Goal: Unclear

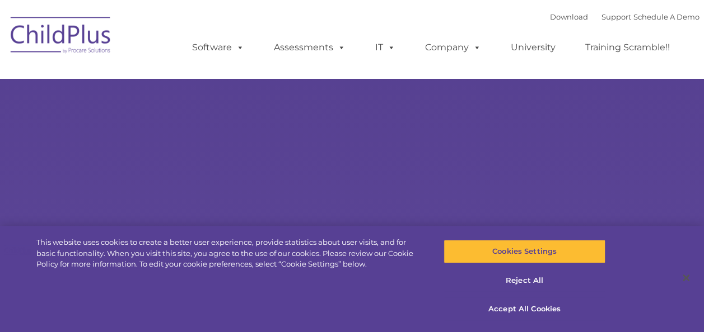
select select "MEDIUM"
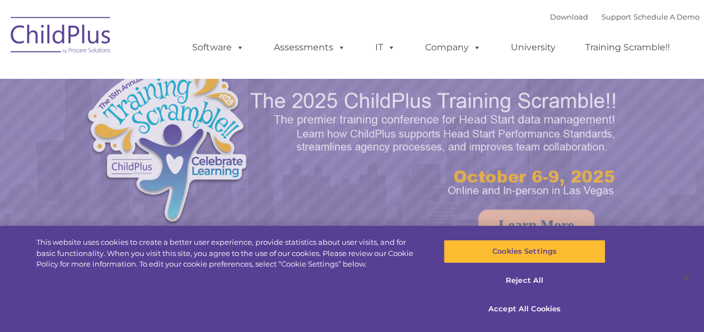
select select "MEDIUM"
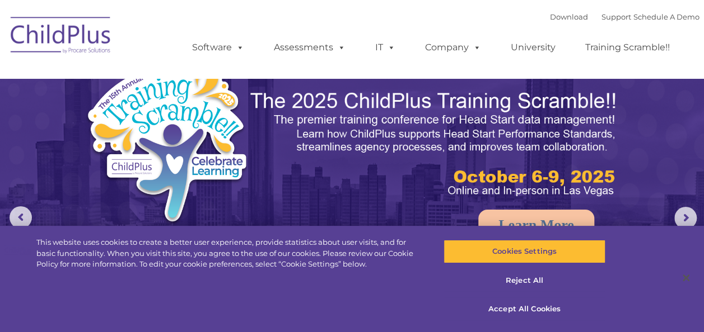
click at [92, 37] on img at bounding box center [61, 37] width 112 height 56
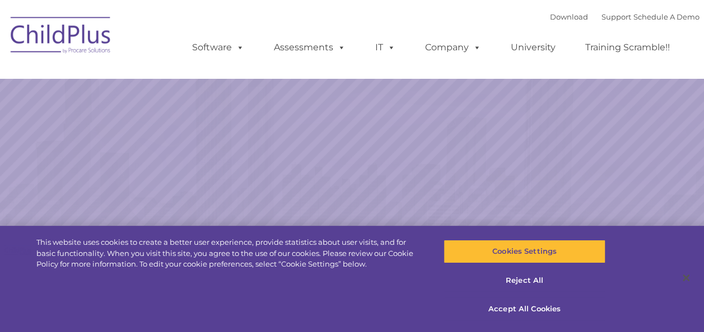
select select "MEDIUM"
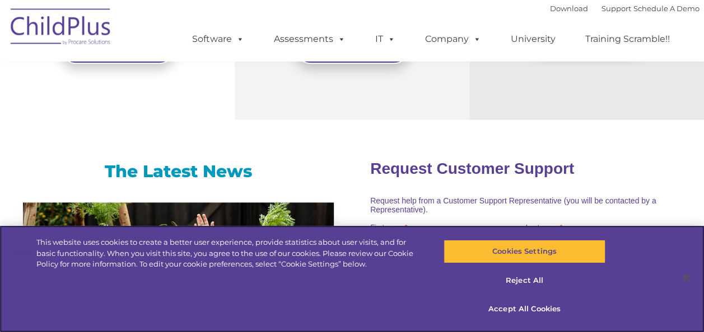
scroll to position [647, 0]
